Goal: Task Accomplishment & Management: Use online tool/utility

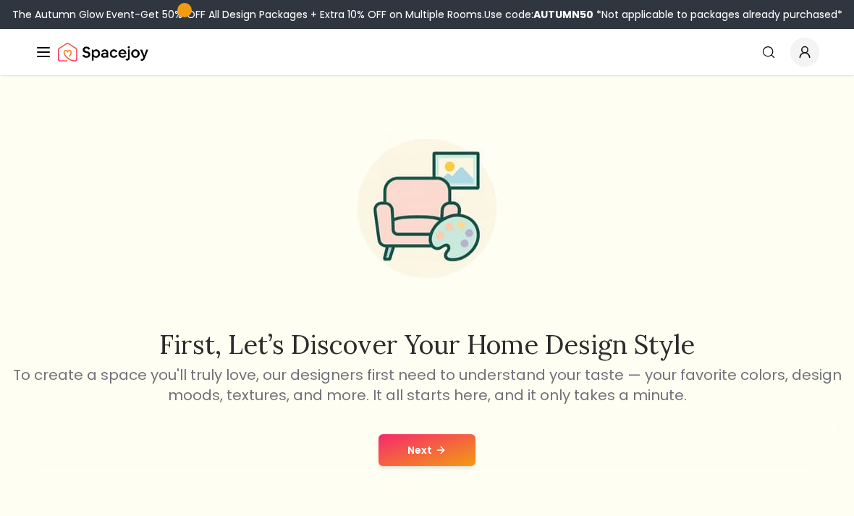
scroll to position [41, 0]
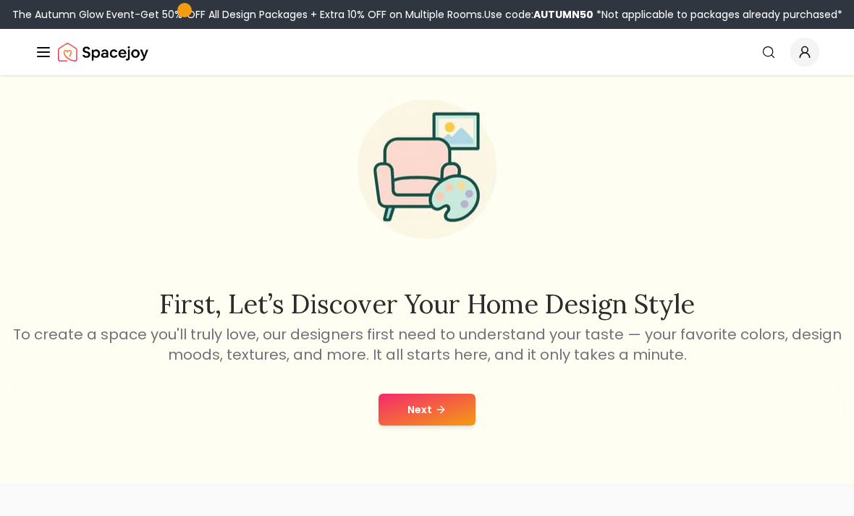
click at [458, 413] on button "Next" at bounding box center [427, 410] width 97 height 32
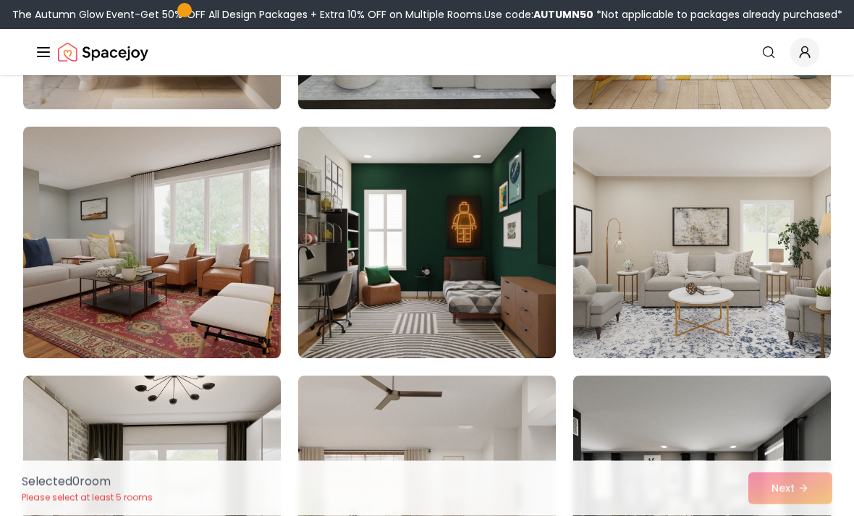
scroll to position [319, 0]
click at [777, 257] on img at bounding box center [702, 243] width 258 height 232
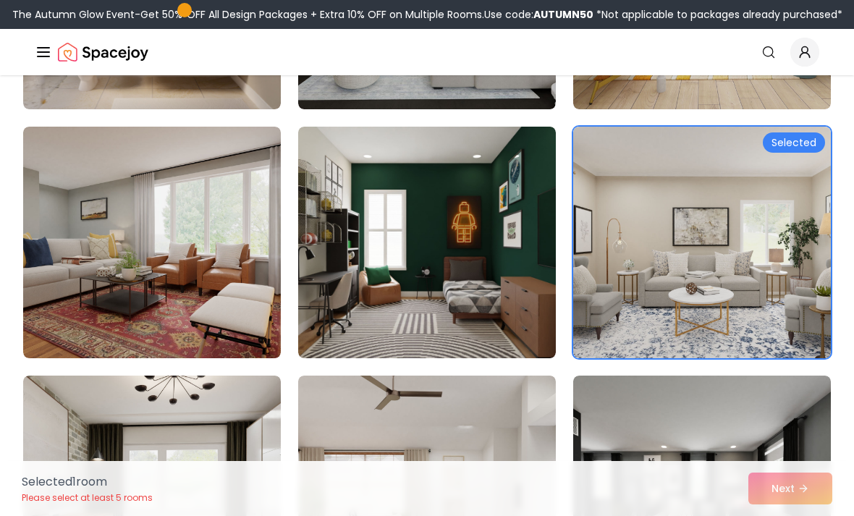
click at [487, 216] on img at bounding box center [427, 243] width 258 height 232
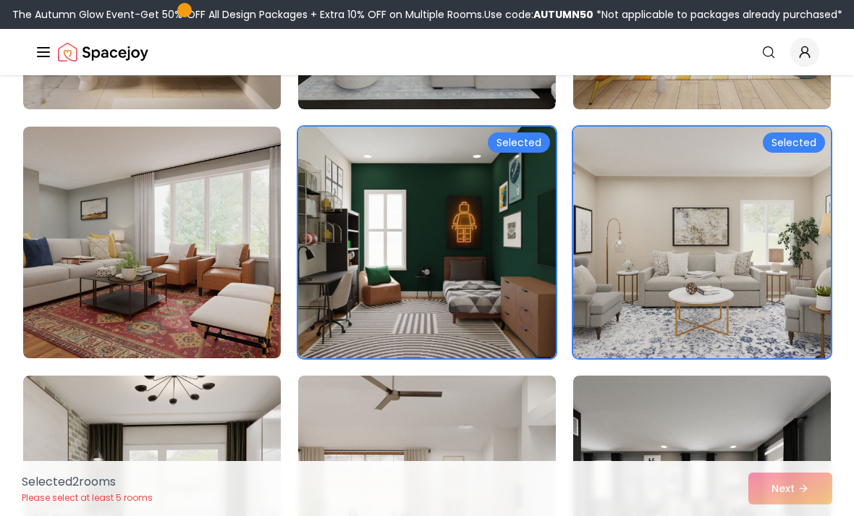
click at [755, 206] on img at bounding box center [702, 243] width 258 height 232
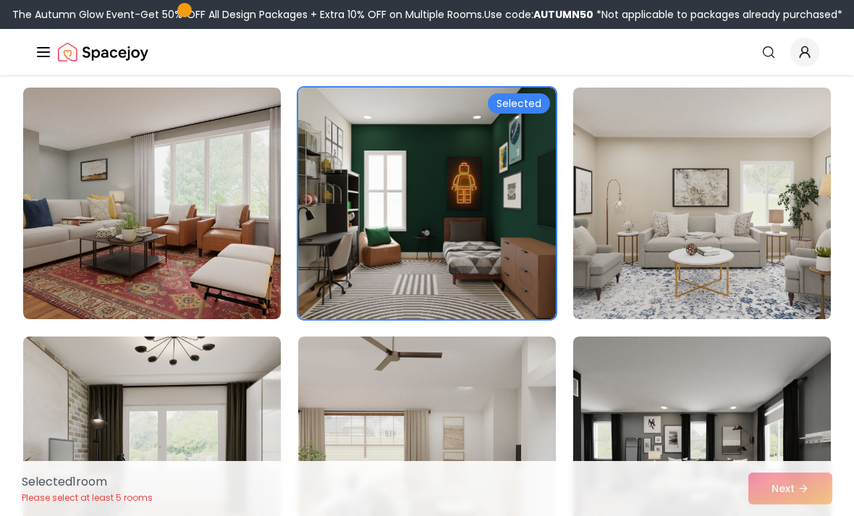
click at [496, 222] on img at bounding box center [427, 204] width 258 height 232
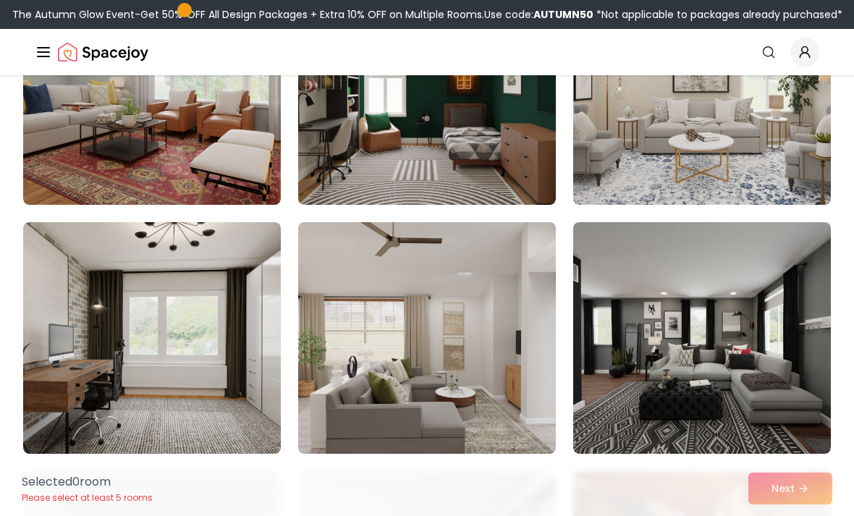
click at [757, 311] on img at bounding box center [702, 338] width 258 height 232
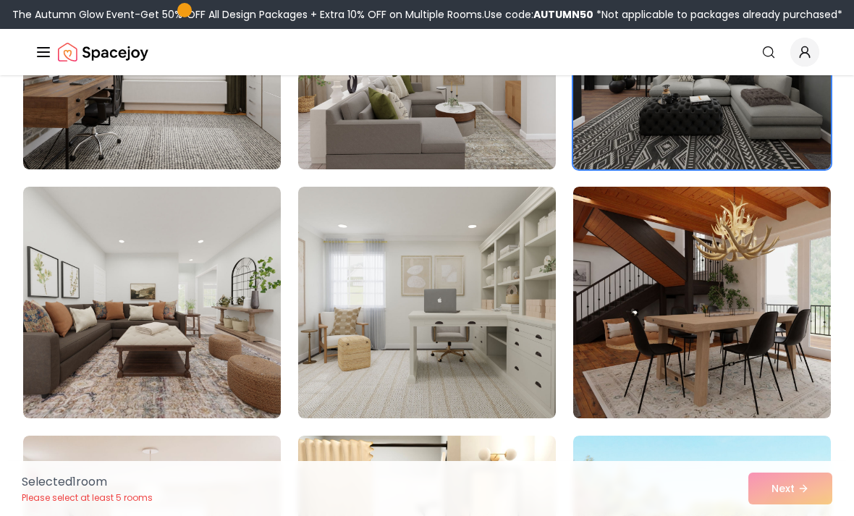
scroll to position [762, 0]
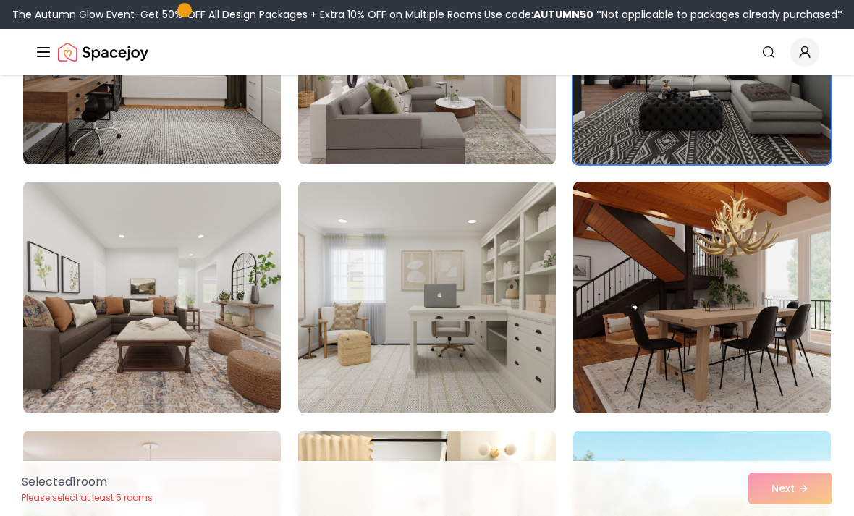
click at [783, 314] on img at bounding box center [702, 298] width 258 height 232
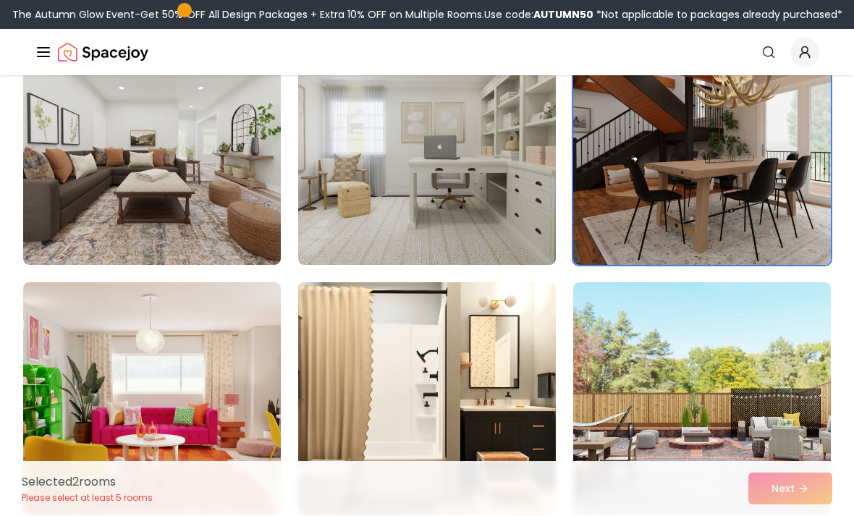
click at [713, 372] on img at bounding box center [702, 398] width 258 height 232
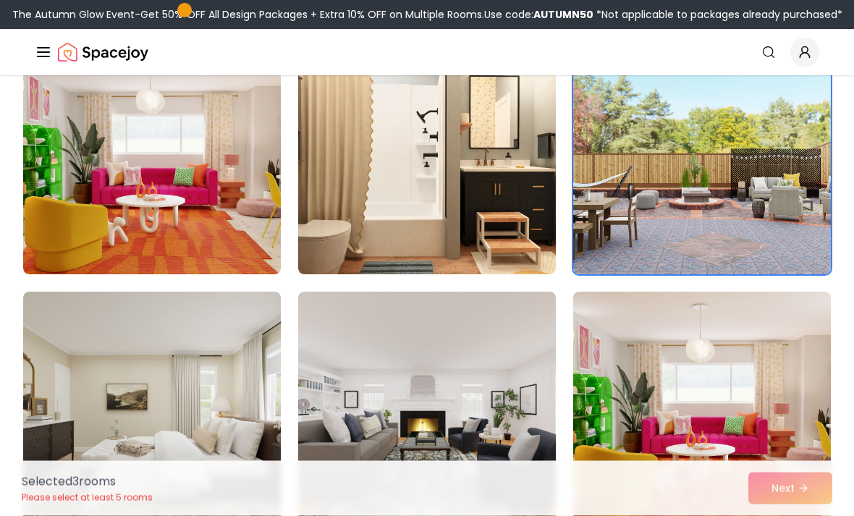
scroll to position [1157, 0]
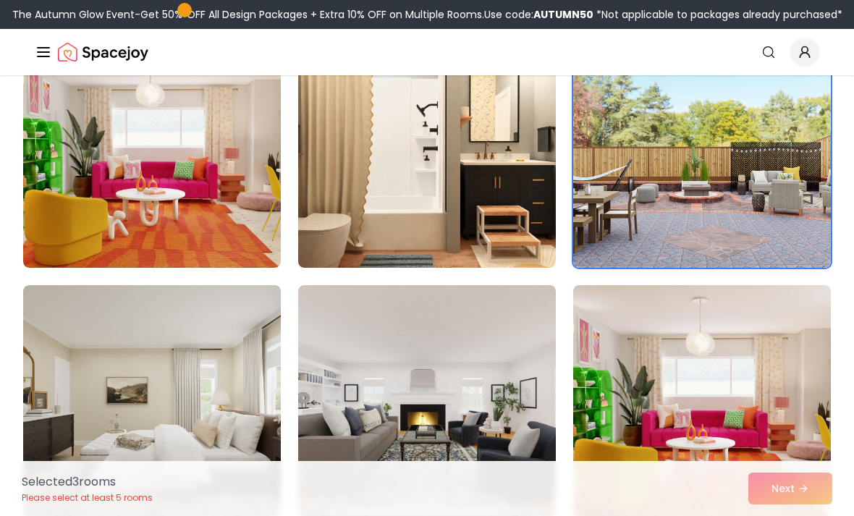
click at [481, 362] on img at bounding box center [427, 401] width 258 height 232
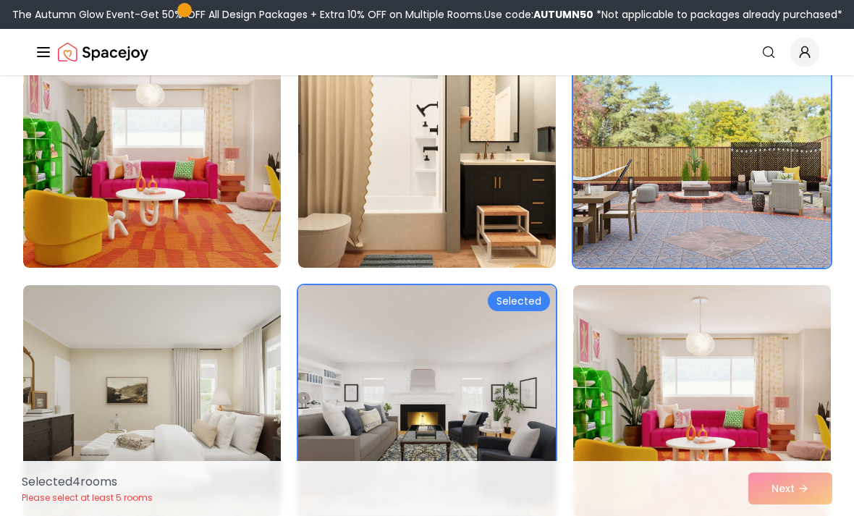
click at [232, 343] on img at bounding box center [152, 401] width 258 height 232
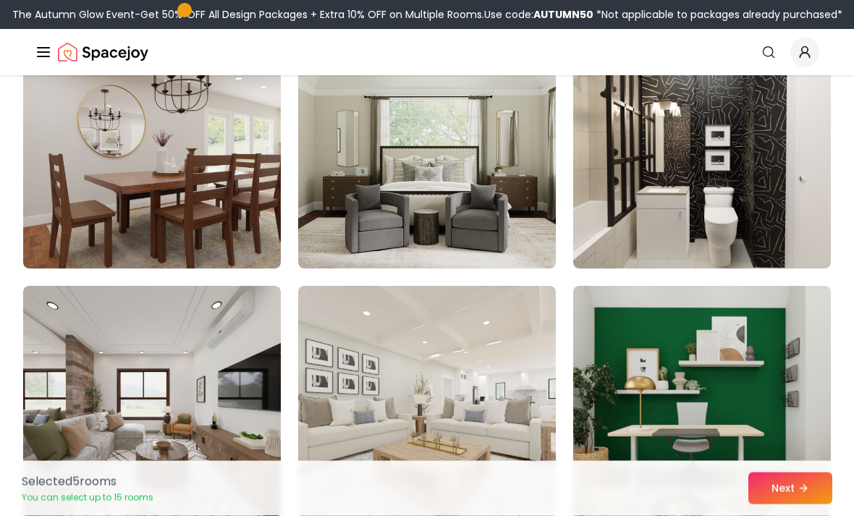
scroll to position [1654, 0]
click at [232, 206] on img at bounding box center [152, 153] width 258 height 232
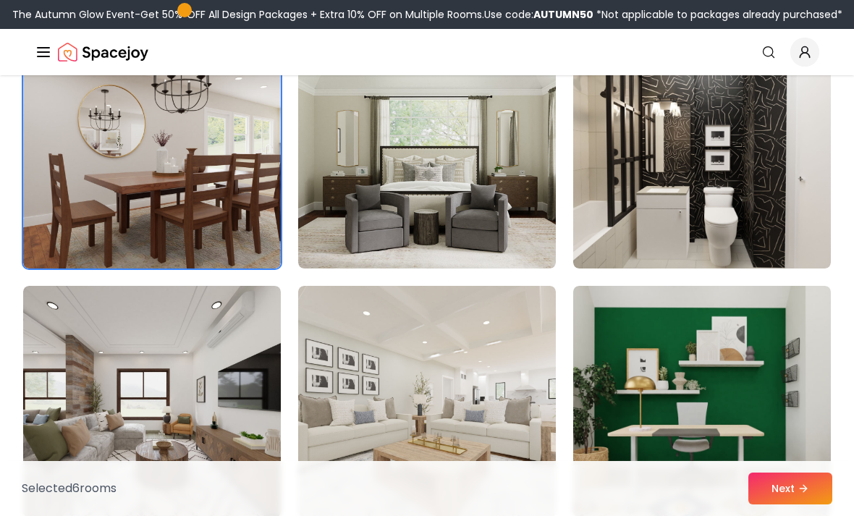
click at [188, 396] on img at bounding box center [152, 402] width 258 height 232
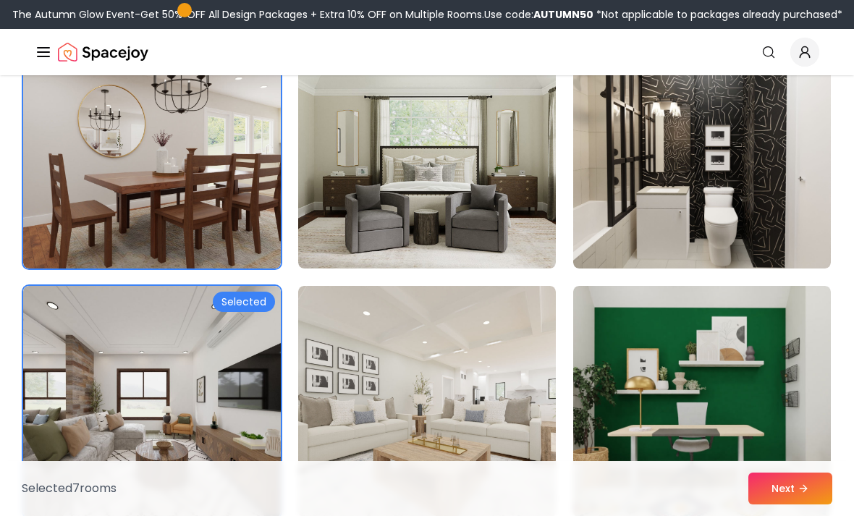
click at [502, 343] on img at bounding box center [427, 402] width 258 height 232
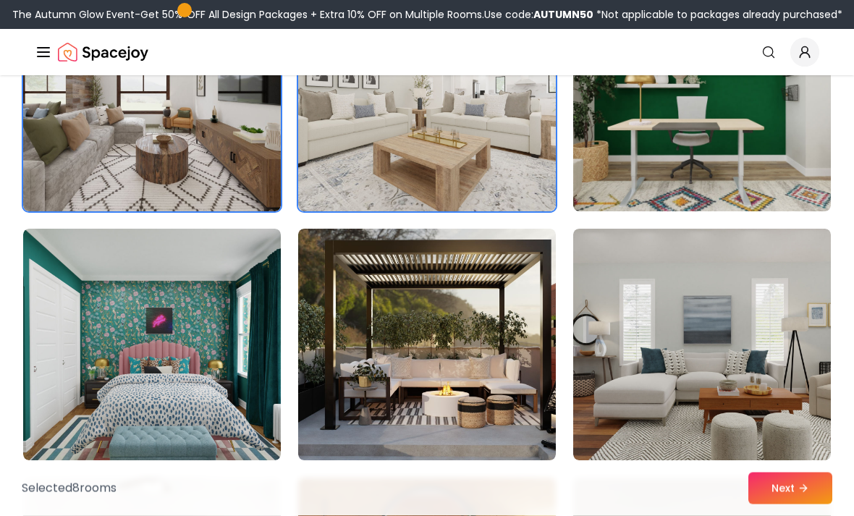
scroll to position [1994, 0]
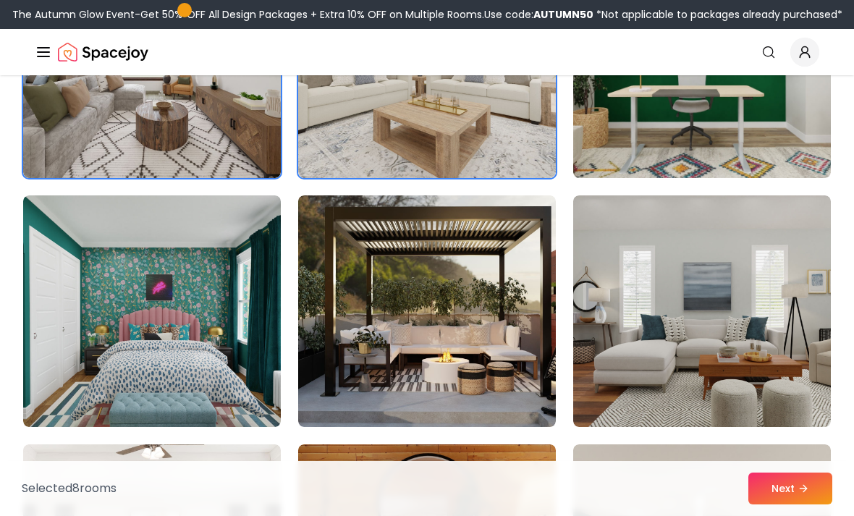
click at [484, 298] on img at bounding box center [427, 311] width 258 height 232
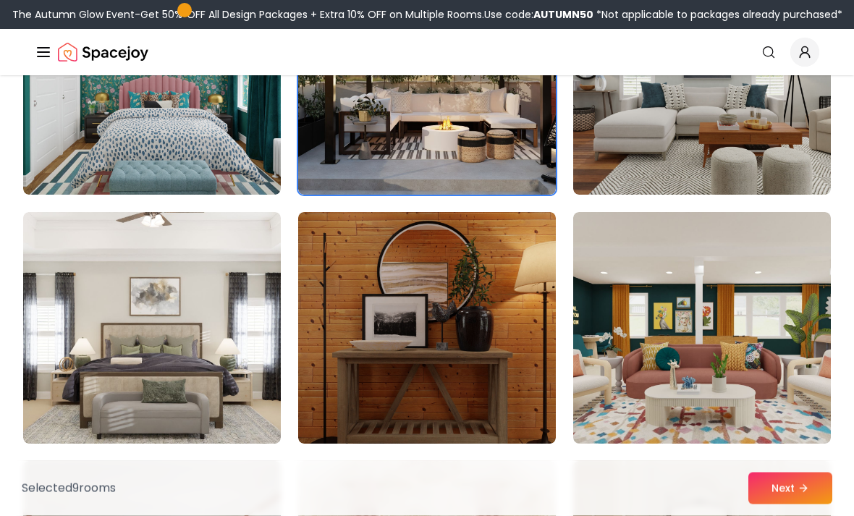
scroll to position [2244, 0]
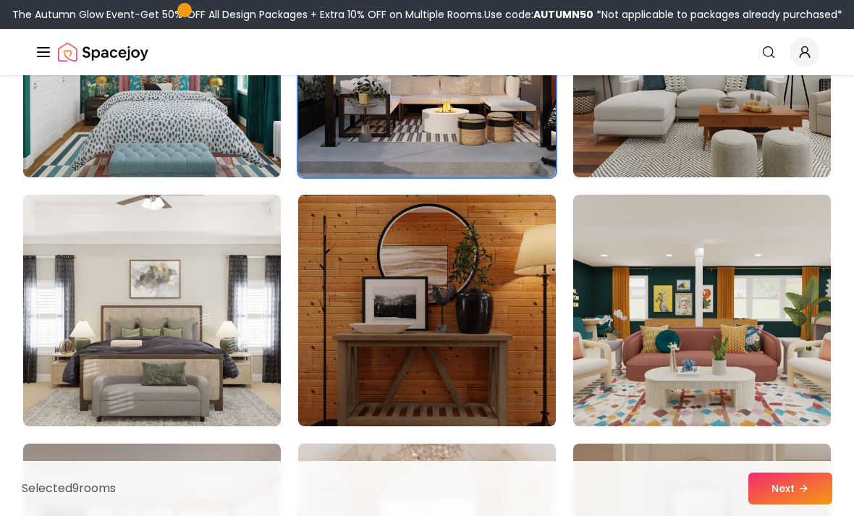
click at [492, 282] on img at bounding box center [427, 311] width 258 height 232
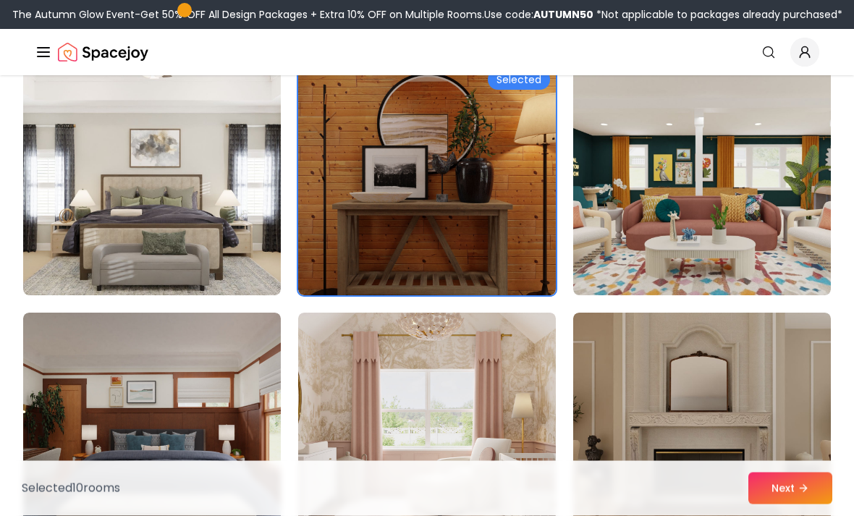
scroll to position [2376, 0]
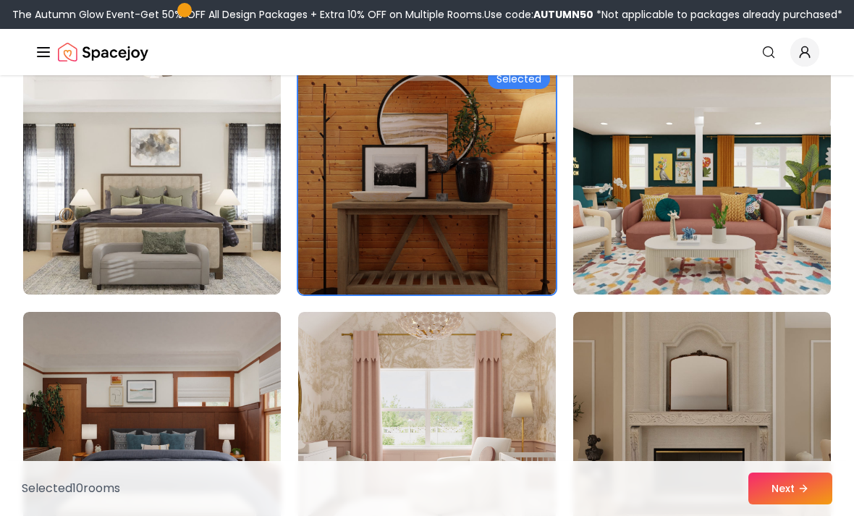
click at [199, 210] on img at bounding box center [152, 179] width 258 height 232
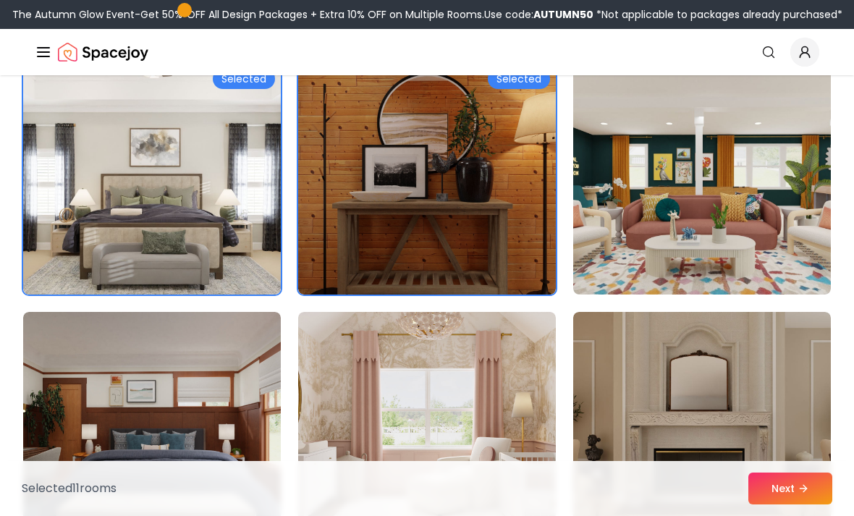
click at [216, 382] on img at bounding box center [152, 428] width 258 height 232
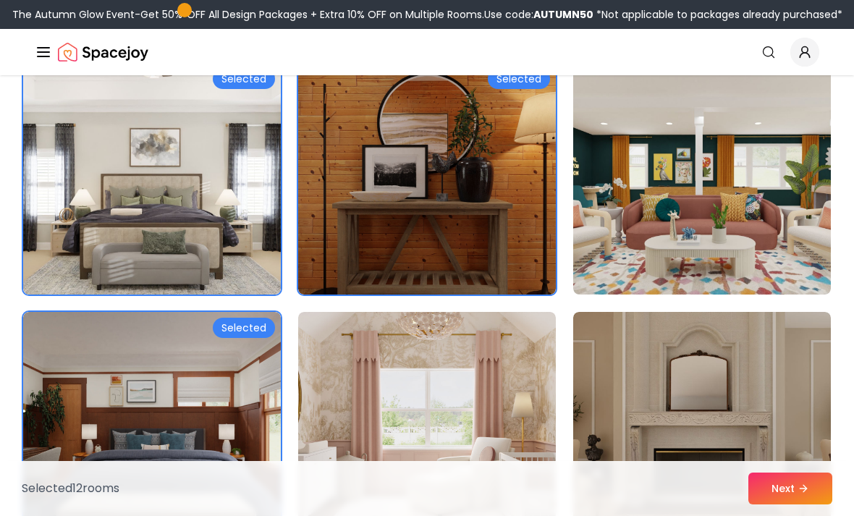
click at [787, 445] on img at bounding box center [702, 428] width 258 height 232
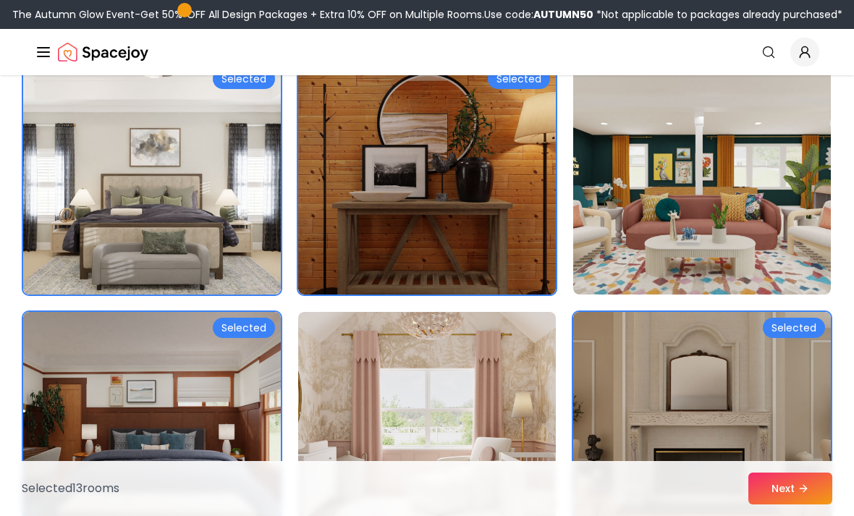
click at [753, 505] on button "Next" at bounding box center [791, 489] width 84 height 32
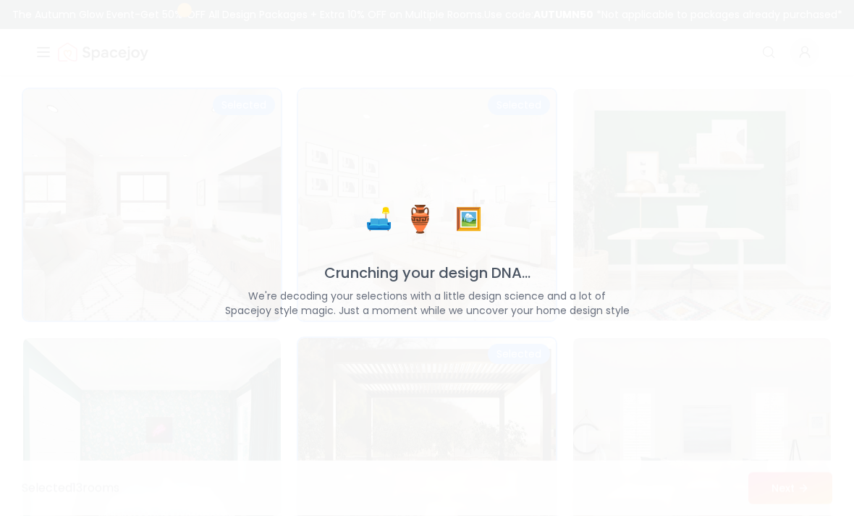
scroll to position [1887, 0]
